Goal: Task Accomplishment & Management: Manage account settings

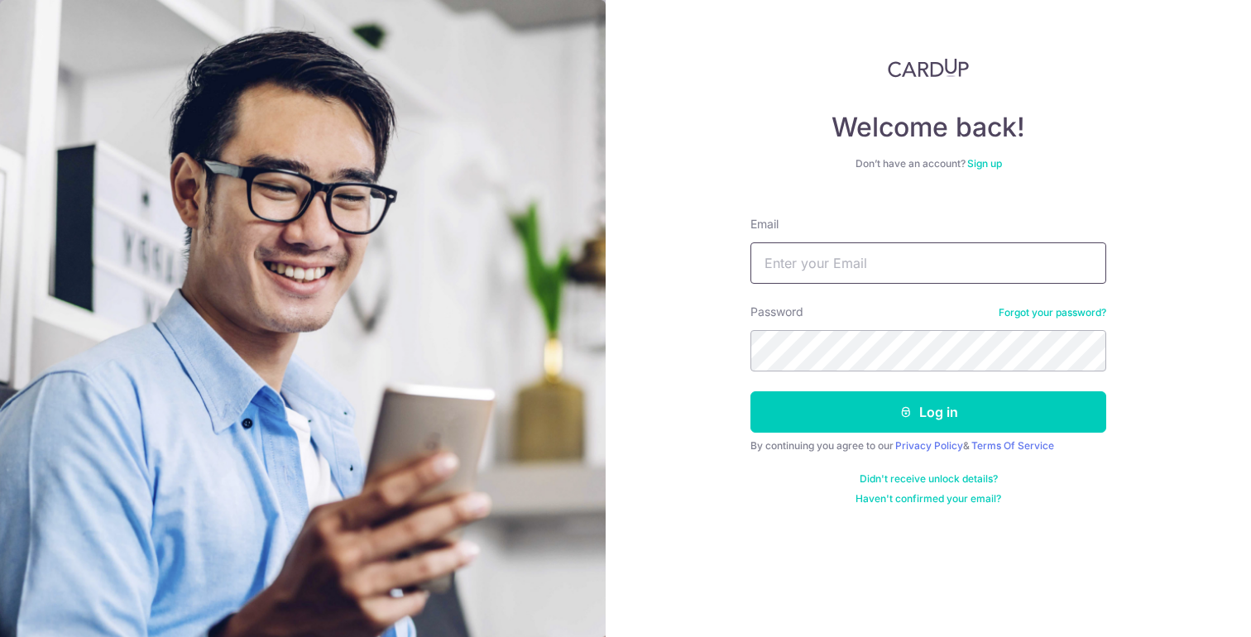
click at [811, 260] on input "Email" at bounding box center [928, 262] width 356 height 41
type input "[EMAIL_ADDRESS][DOMAIN_NAME]"
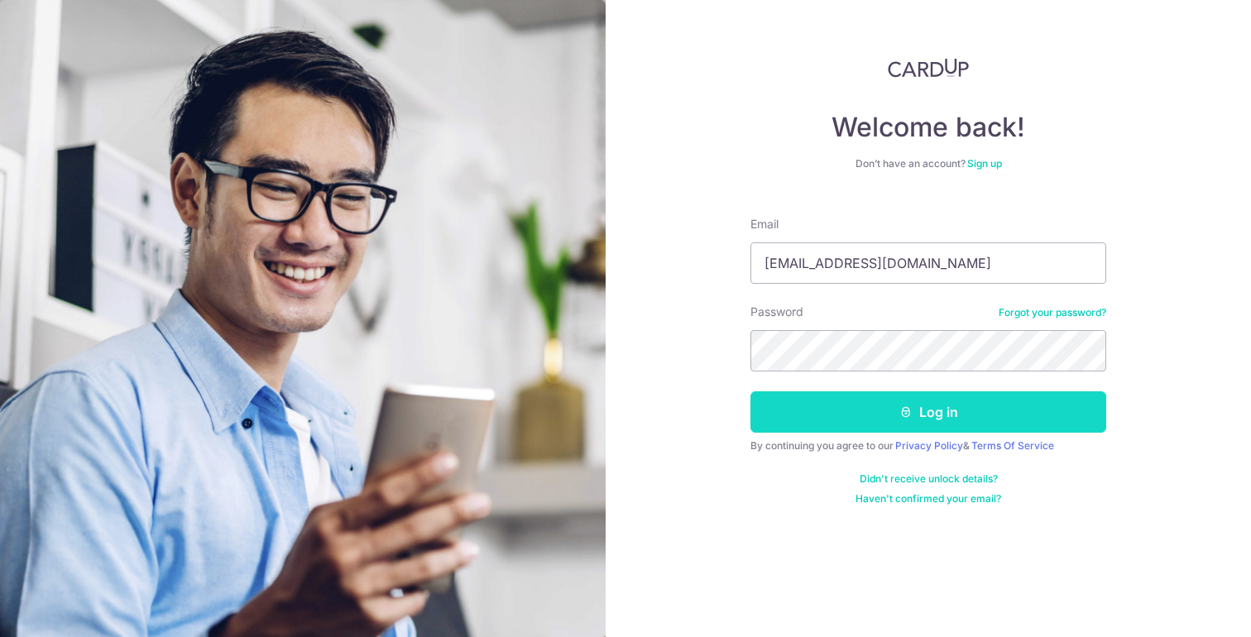
click at [906, 411] on icon "submit" at bounding box center [905, 411] width 13 height 13
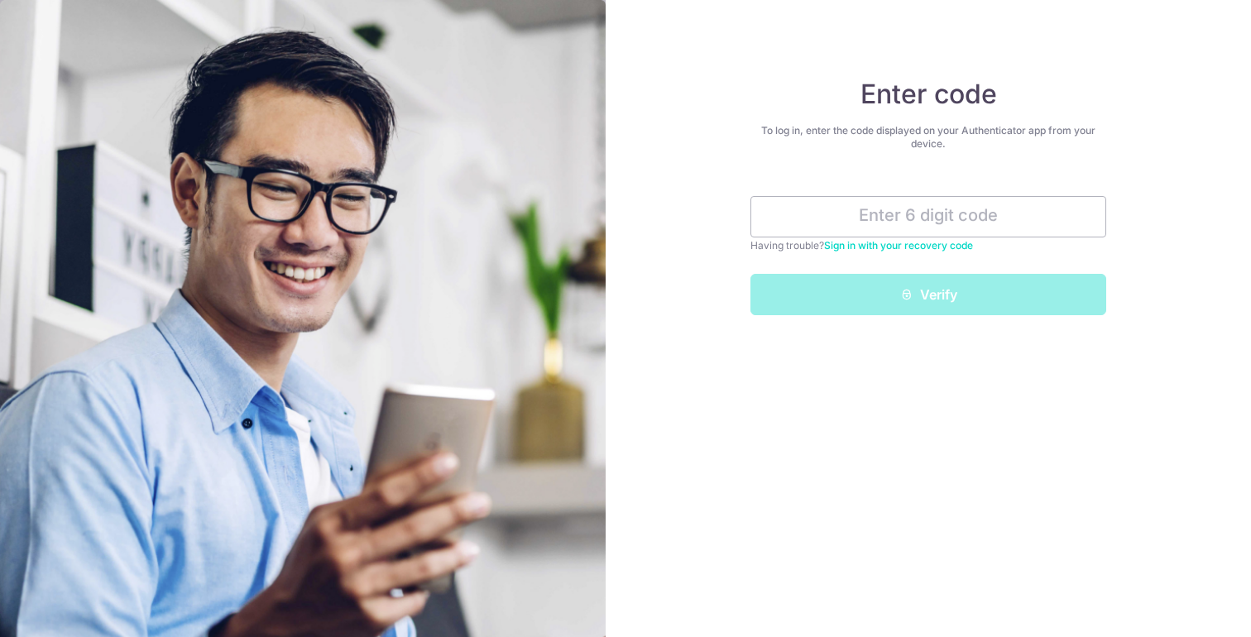
type input "6"
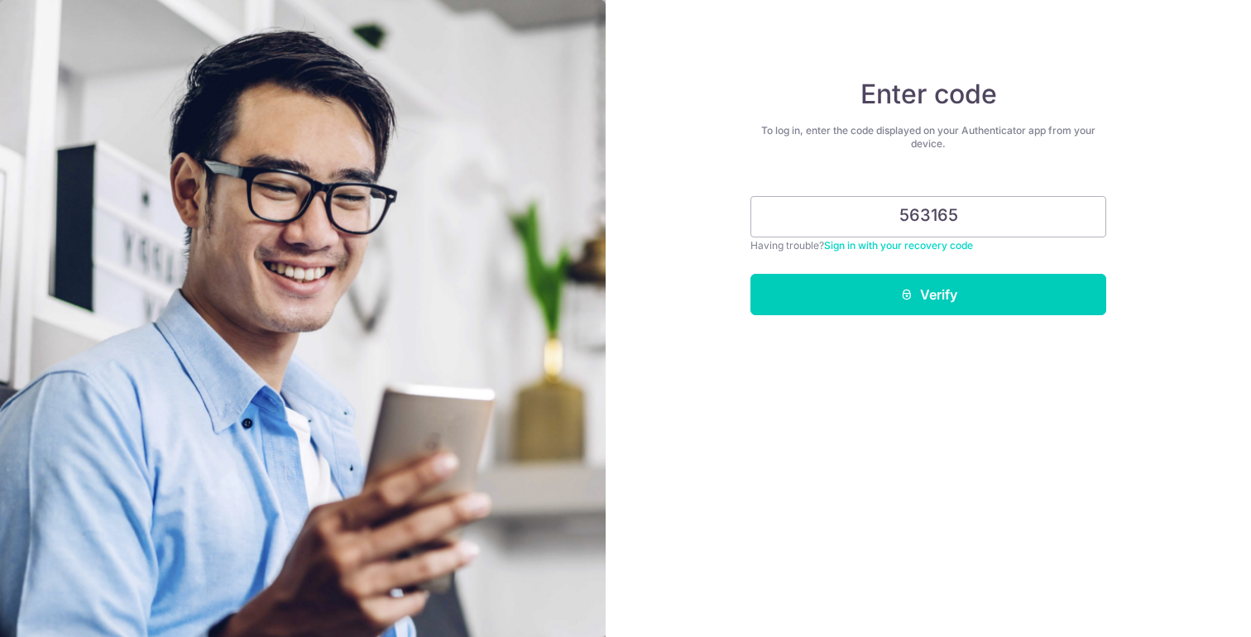
type input "563165"
click at [750, 274] on button "Verify" at bounding box center [928, 294] width 356 height 41
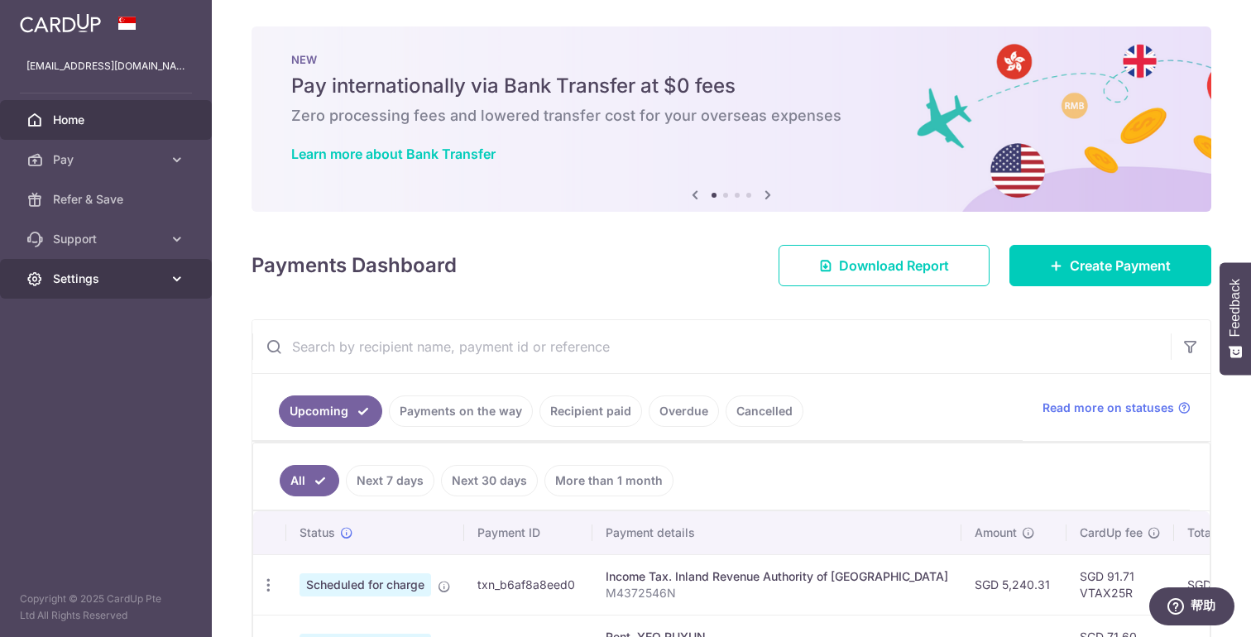
click at [117, 283] on span "Settings" at bounding box center [107, 279] width 109 height 17
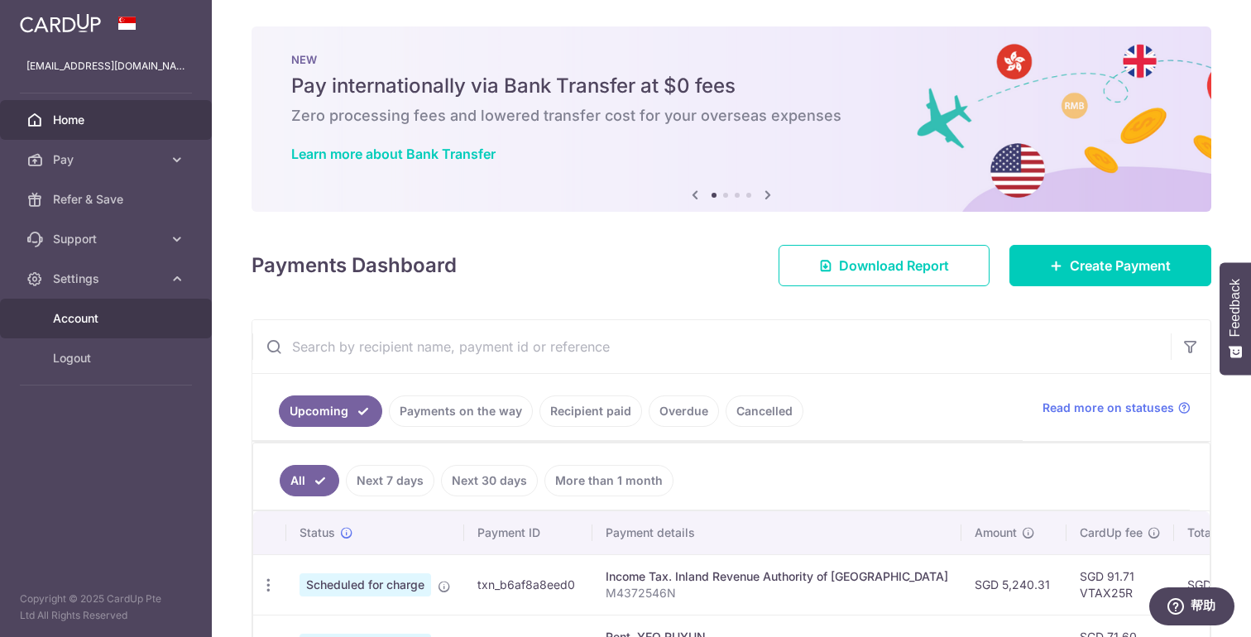
click at [89, 314] on span "Account" at bounding box center [107, 318] width 109 height 17
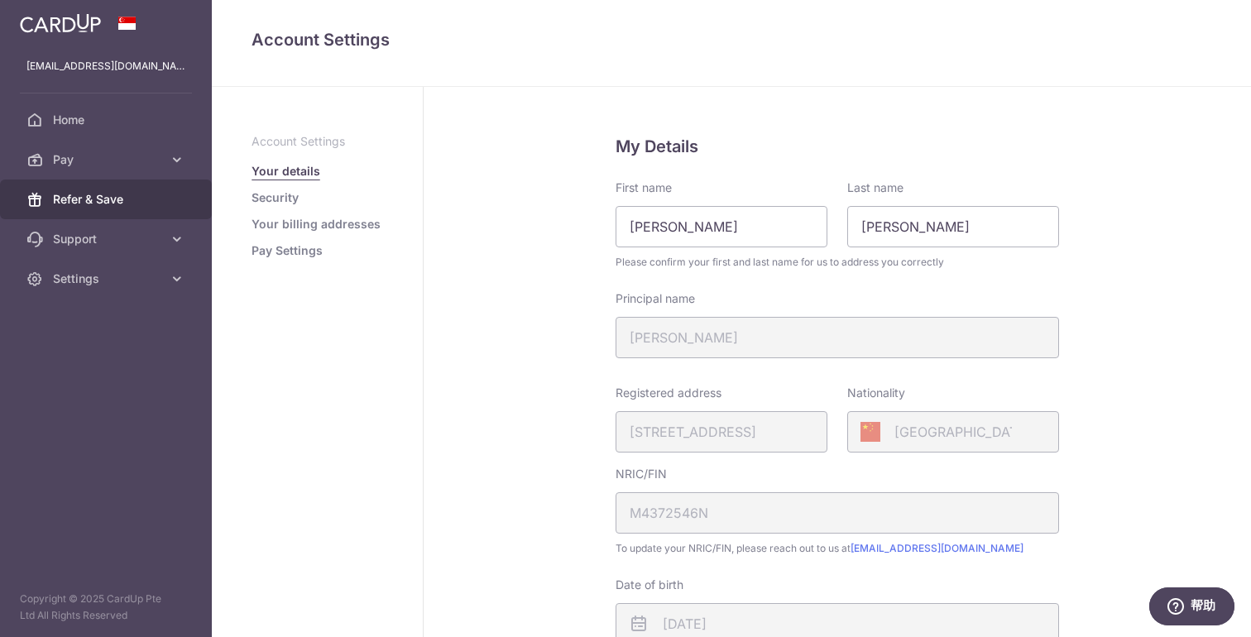
click at [113, 199] on span "Refer & Save" at bounding box center [107, 199] width 109 height 17
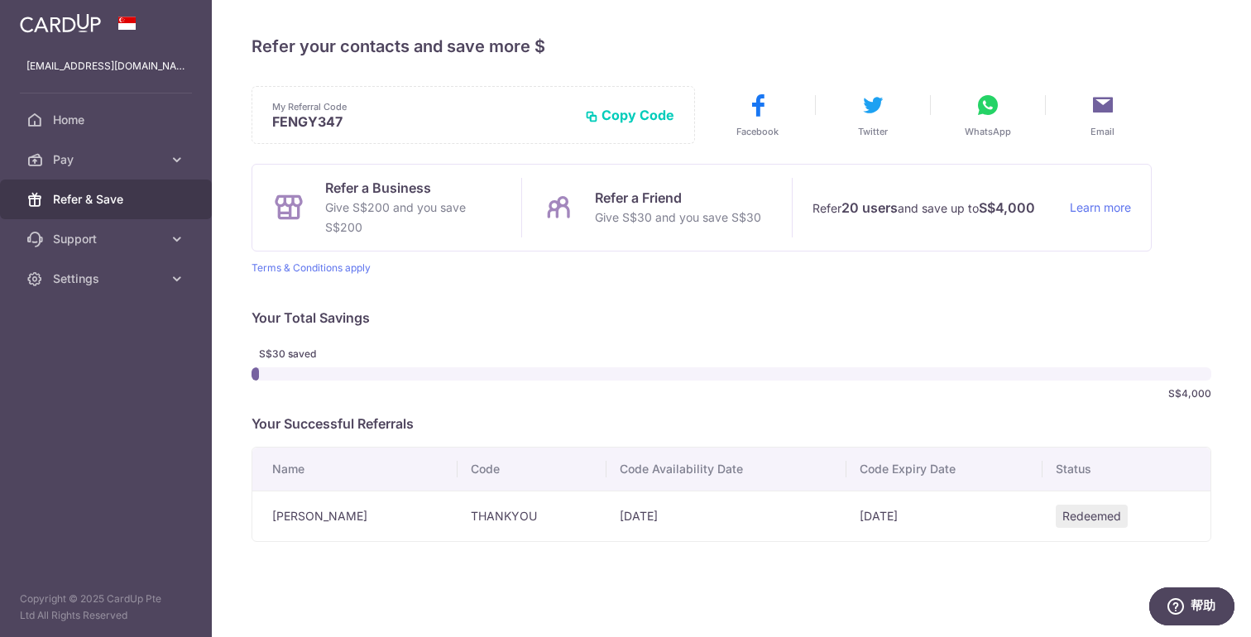
click at [640, 117] on button "Copy Code" at bounding box center [629, 115] width 89 height 17
click at [992, 106] on icon at bounding box center [988, 105] width 26 height 26
click at [1102, 110] on icon at bounding box center [1103, 105] width 26 height 26
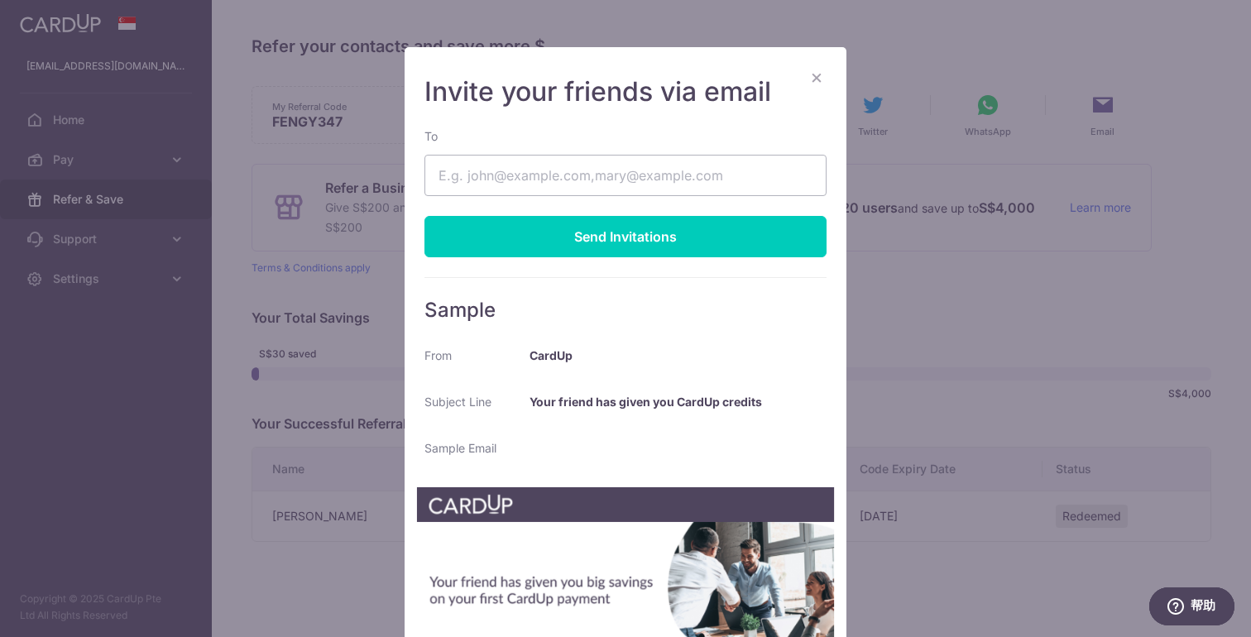
click at [820, 78] on button "×" at bounding box center [817, 77] width 20 height 20
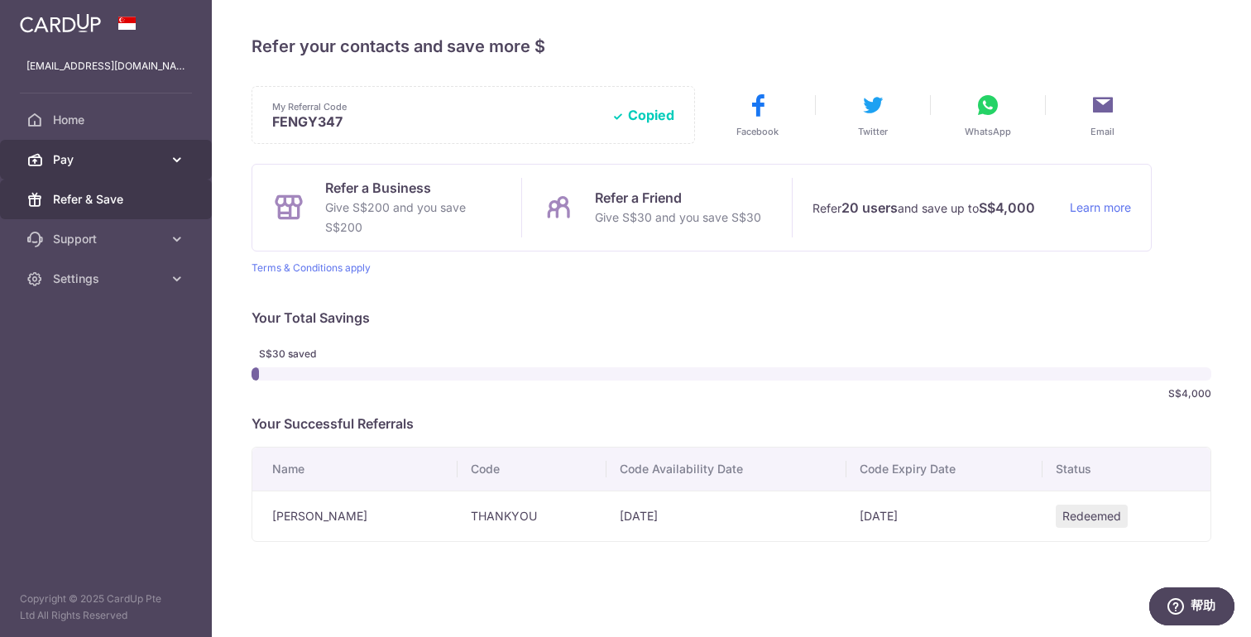
click at [137, 161] on span "Pay" at bounding box center [107, 159] width 109 height 17
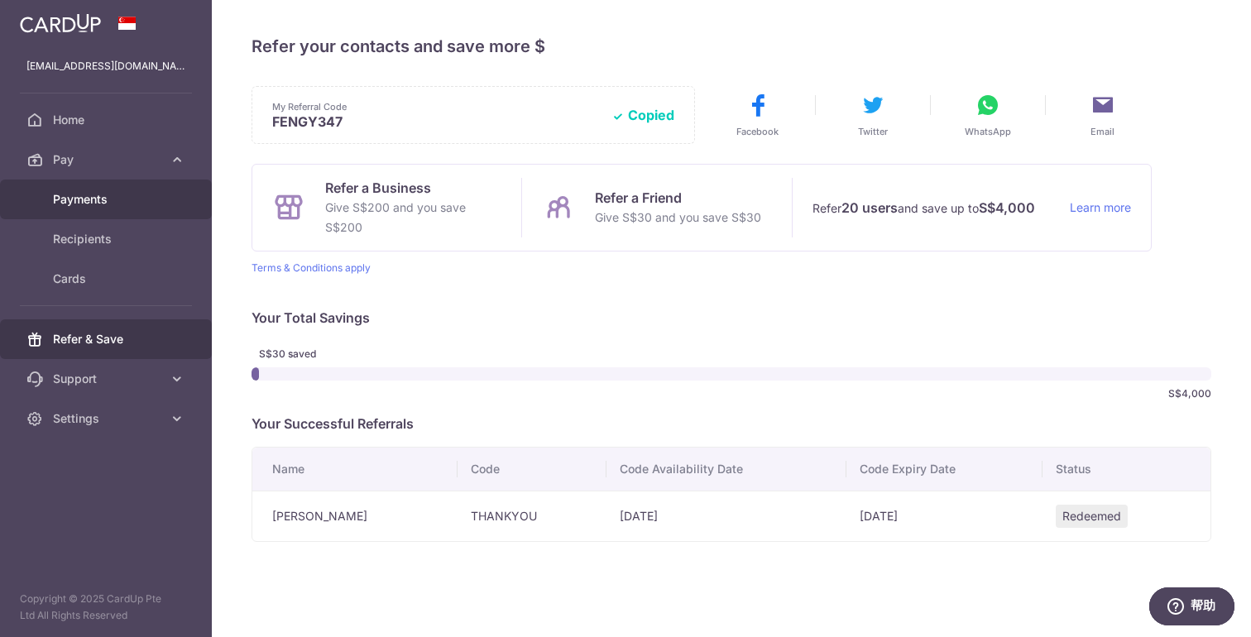
click at [98, 202] on span "Payments" at bounding box center [107, 199] width 109 height 17
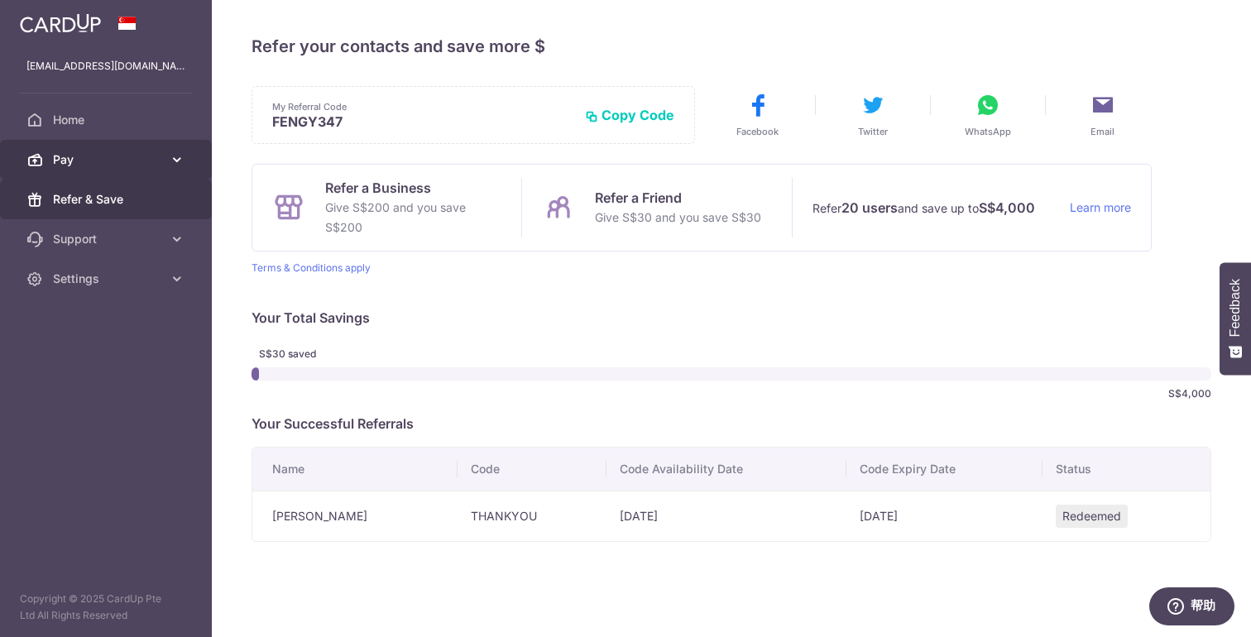
click at [128, 163] on span "Pay" at bounding box center [107, 159] width 109 height 17
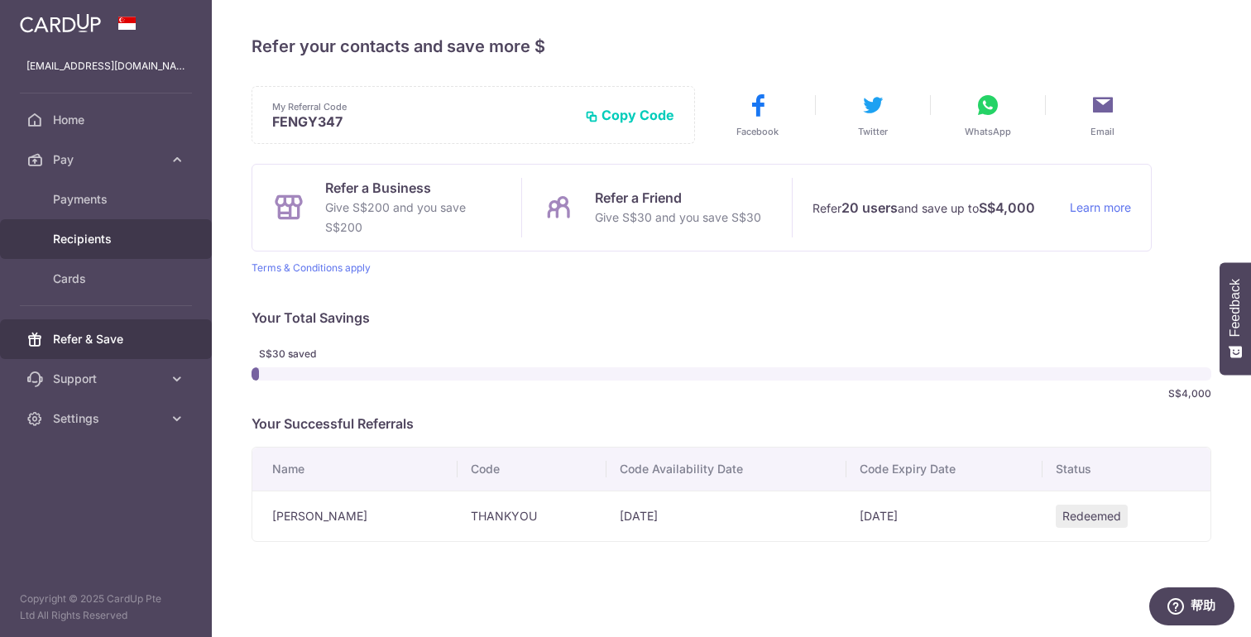
click at [99, 237] on span "Recipients" at bounding box center [107, 239] width 109 height 17
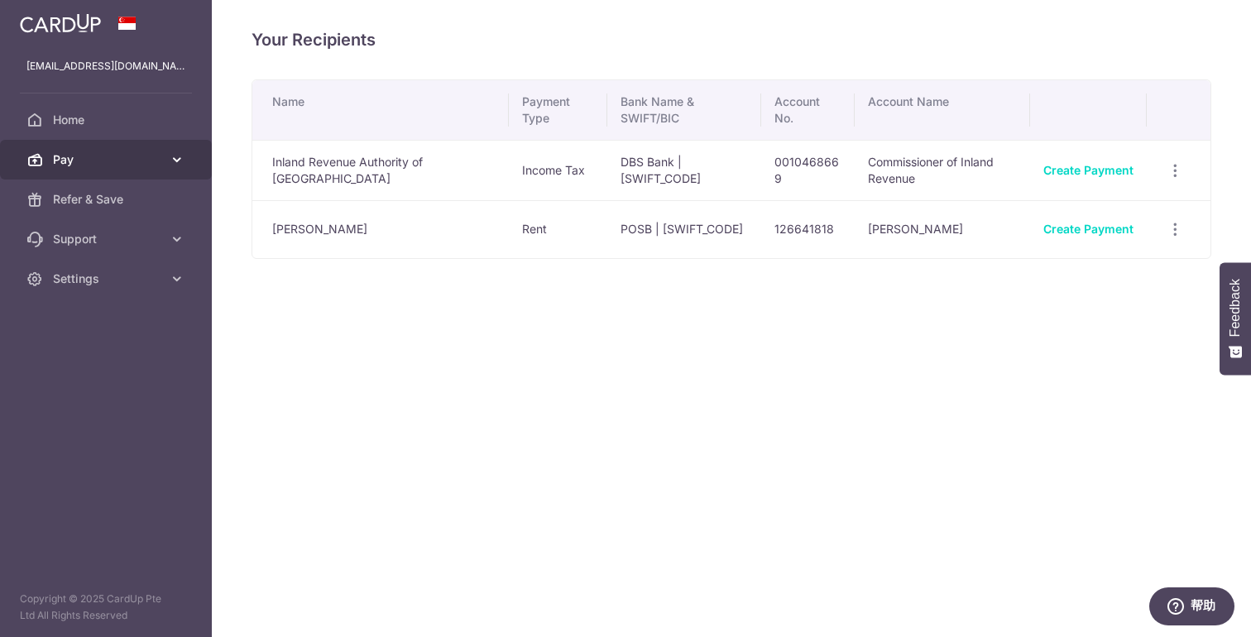
click at [108, 166] on span "Pay" at bounding box center [107, 159] width 109 height 17
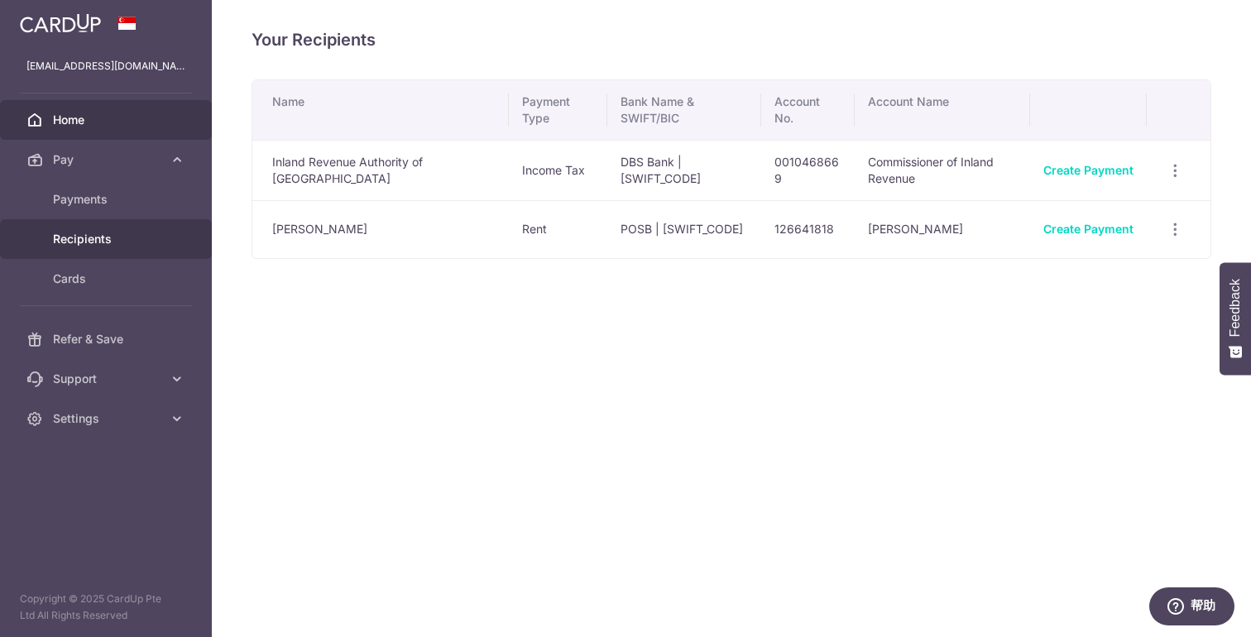
click at [96, 117] on span "Home" at bounding box center [107, 120] width 109 height 17
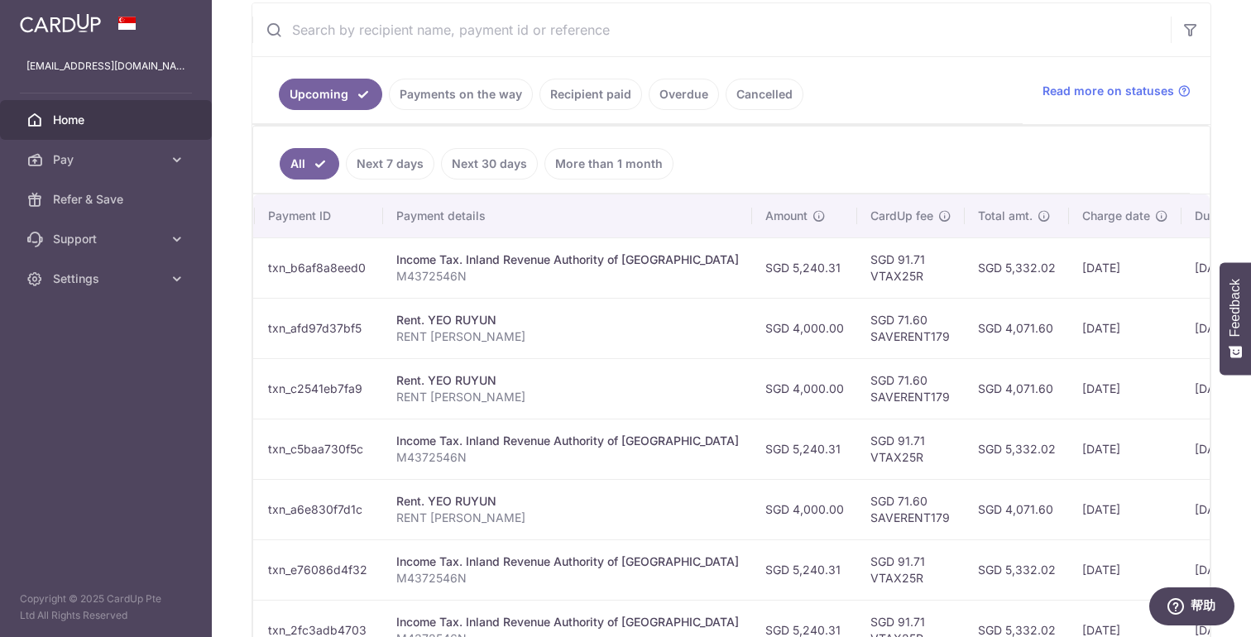
scroll to position [0, 219]
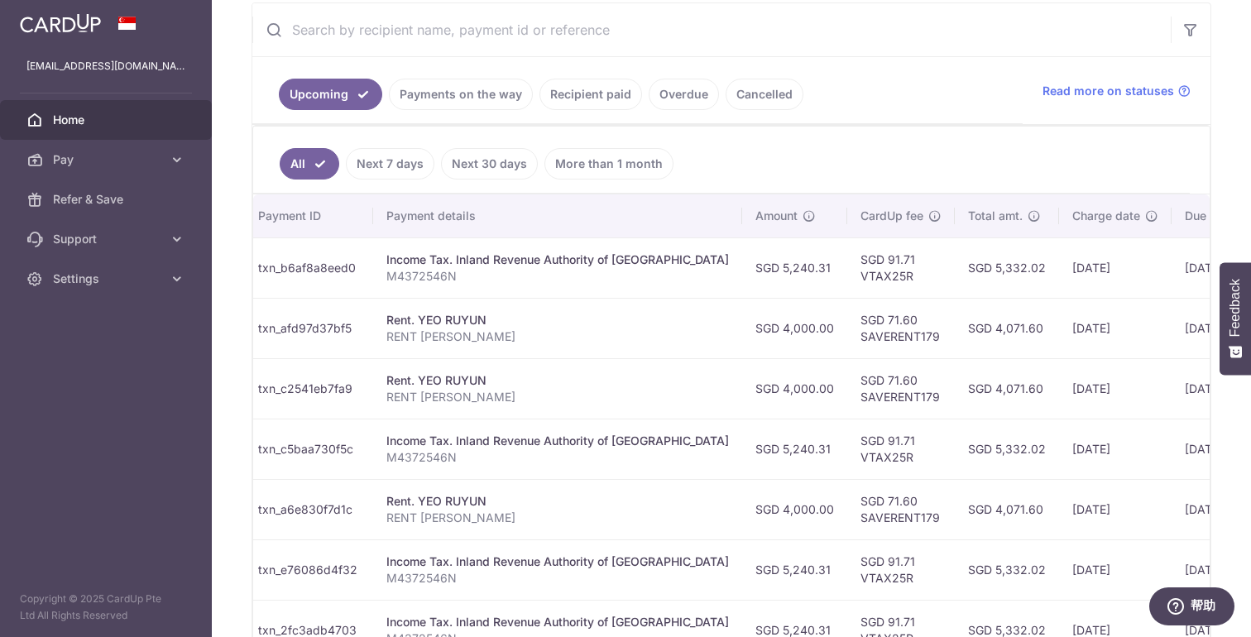
click at [86, 23] on img at bounding box center [60, 23] width 81 height 20
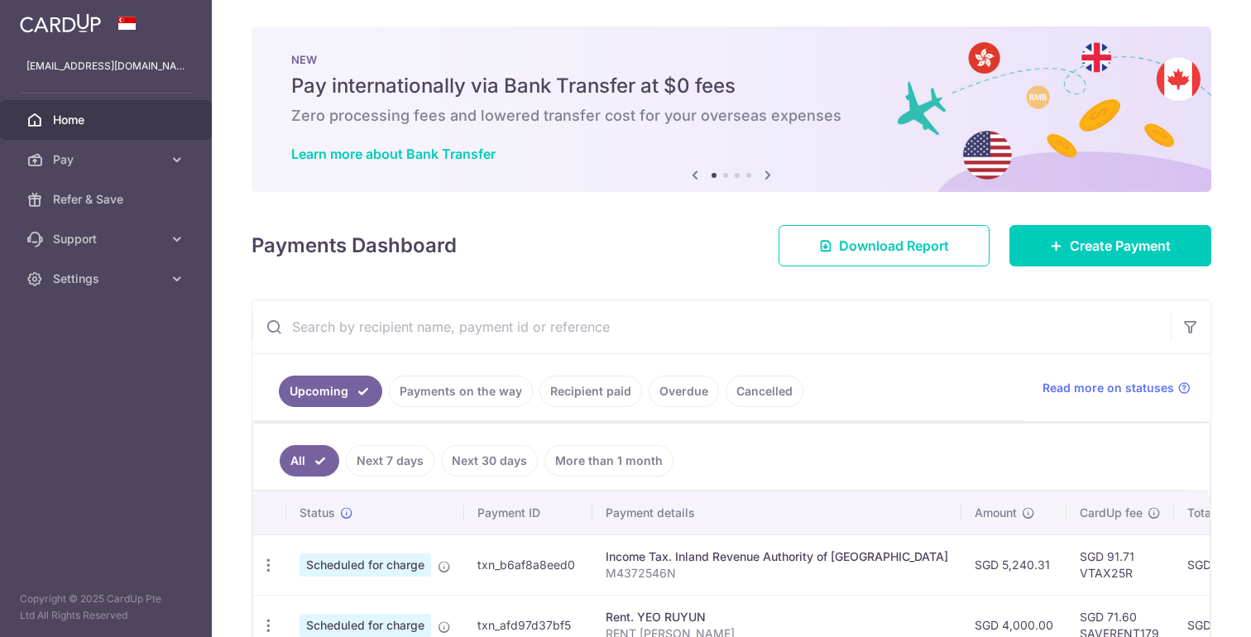
scroll to position [0, 0]
